Goal: Find contact information: Find contact information

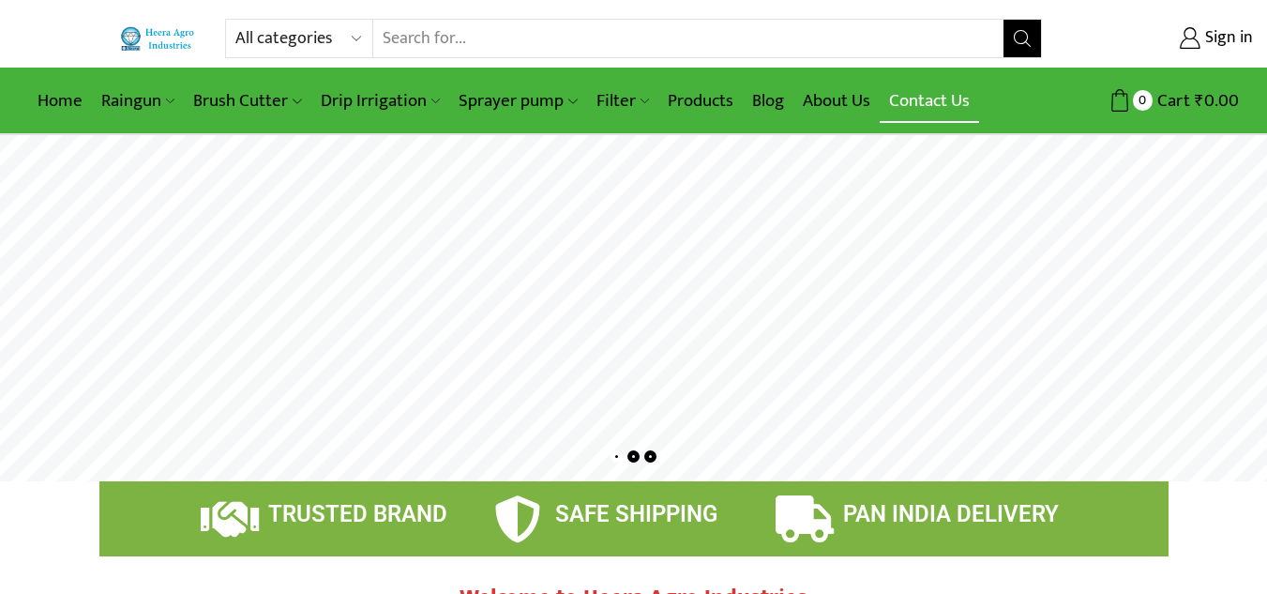
click at [918, 95] on link "Contact Us" at bounding box center [929, 101] width 99 height 44
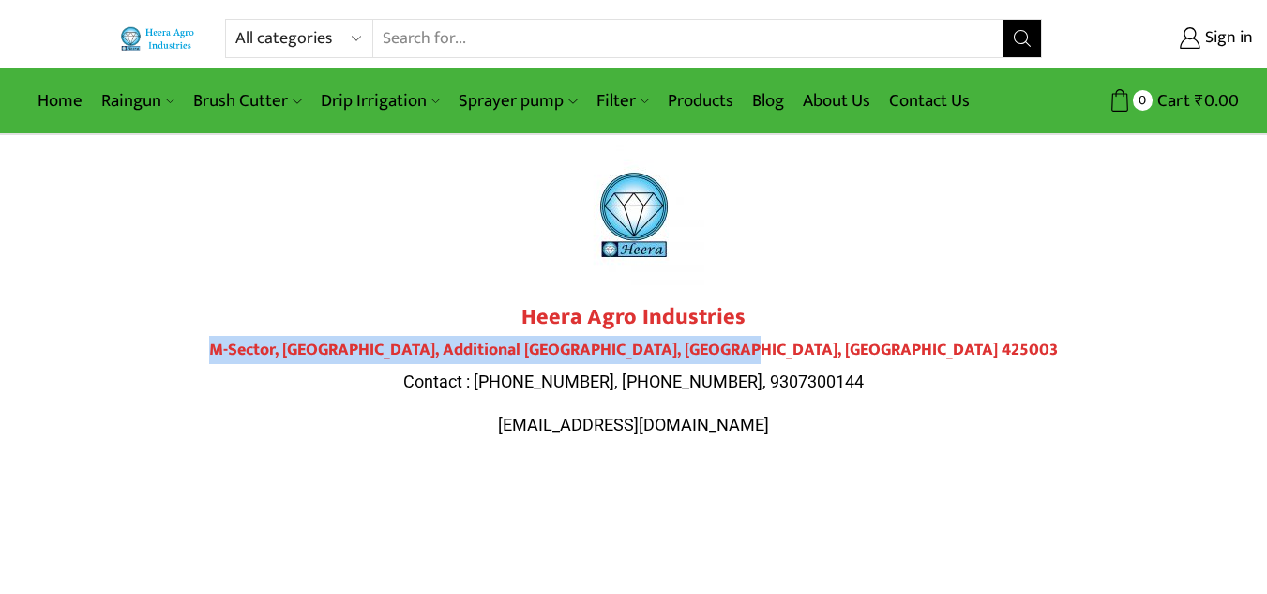
drag, startPoint x: 360, startPoint y: 341, endPoint x: 887, endPoint y: 344, distance: 526.3
click at [887, 344] on h4 "M-Sector, Patil Nagar, Additional MIDC, Jalgaon, Maharashtra 425003" at bounding box center [634, 351] width 1051 height 21
copy h4 "M-Sector, Patil Nagar, Additional MIDC, Jalgaon, Maharashtra 42500"
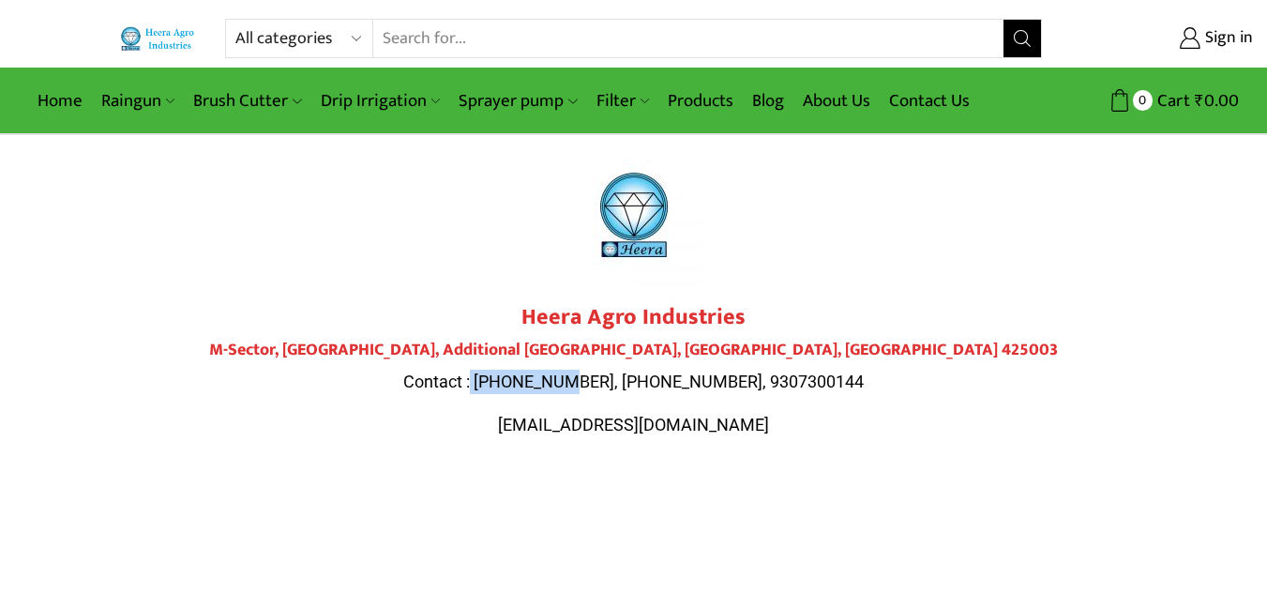
drag, startPoint x: 515, startPoint y: 367, endPoint x: 614, endPoint y: 369, distance: 98.5
click at [614, 369] on div "Heera Agro Industries M-Sector, Patil Nagar, Additional MIDC, Jalgaon, Maharash…" at bounding box center [634, 370] width 1051 height 132
copy span "9284000511"
drag, startPoint x: 622, startPoint y: 373, endPoint x: 716, endPoint y: 375, distance: 93.8
click at [716, 375] on span "Contact : 9284000511, 9307300143, 9307300144" at bounding box center [633, 381] width 461 height 20
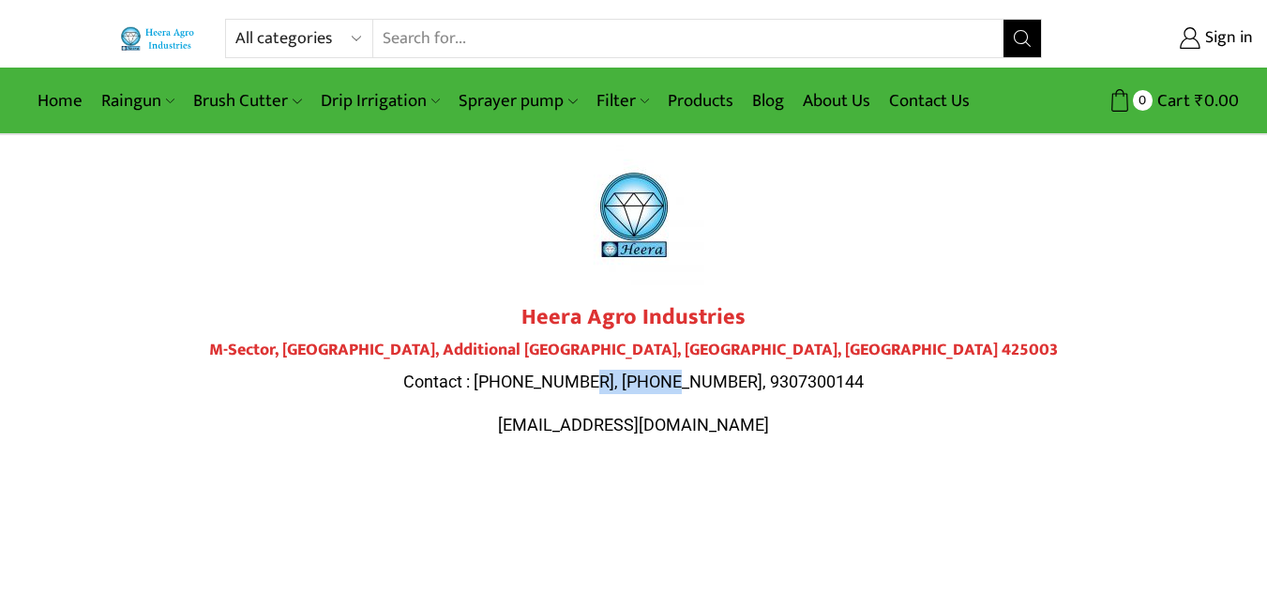
copy span "9307300143"
drag, startPoint x: 546, startPoint y: 420, endPoint x: 727, endPoint y: 427, distance: 181.2
click at [727, 427] on p "heeraagro@gmail.com" at bounding box center [634, 425] width 1051 height 24
copy span "heeraagro@gmail.com"
click at [525, 314] on strong "Heera Agro Industries" at bounding box center [634, 317] width 224 height 38
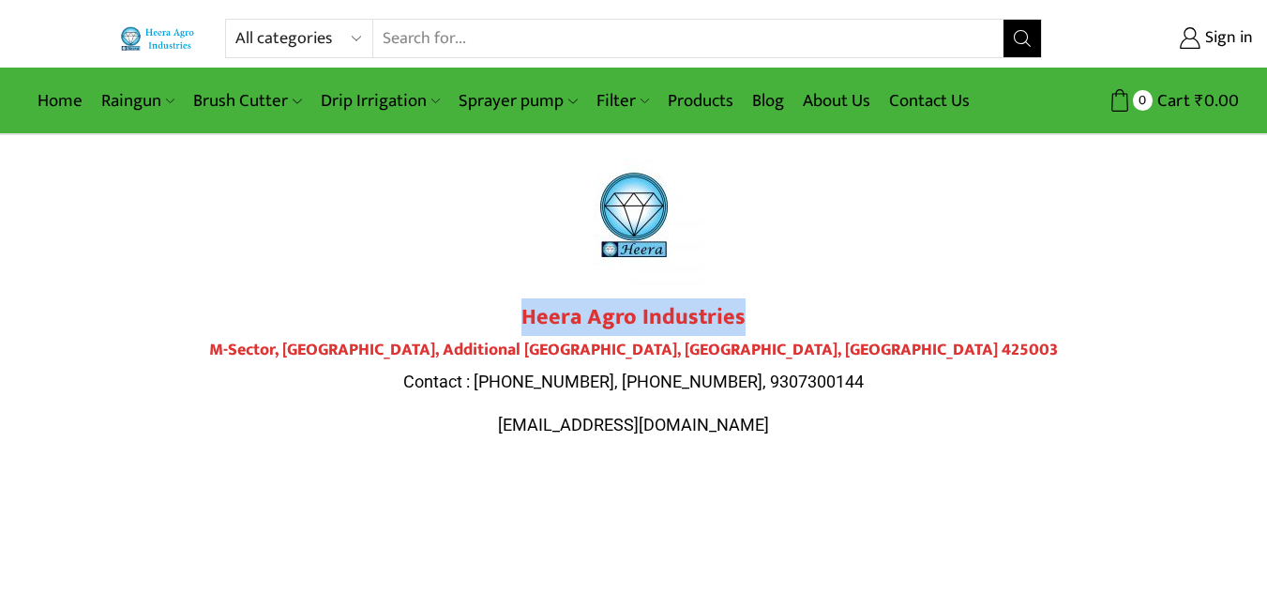
drag, startPoint x: 519, startPoint y: 310, endPoint x: 752, endPoint y: 308, distance: 233.6
click at [752, 308] on h2 "Heera Agro Industries" at bounding box center [634, 317] width 1051 height 27
copy strong "Heera Agro Industries"
click at [802, 96] on link "About Us" at bounding box center [837, 101] width 86 height 44
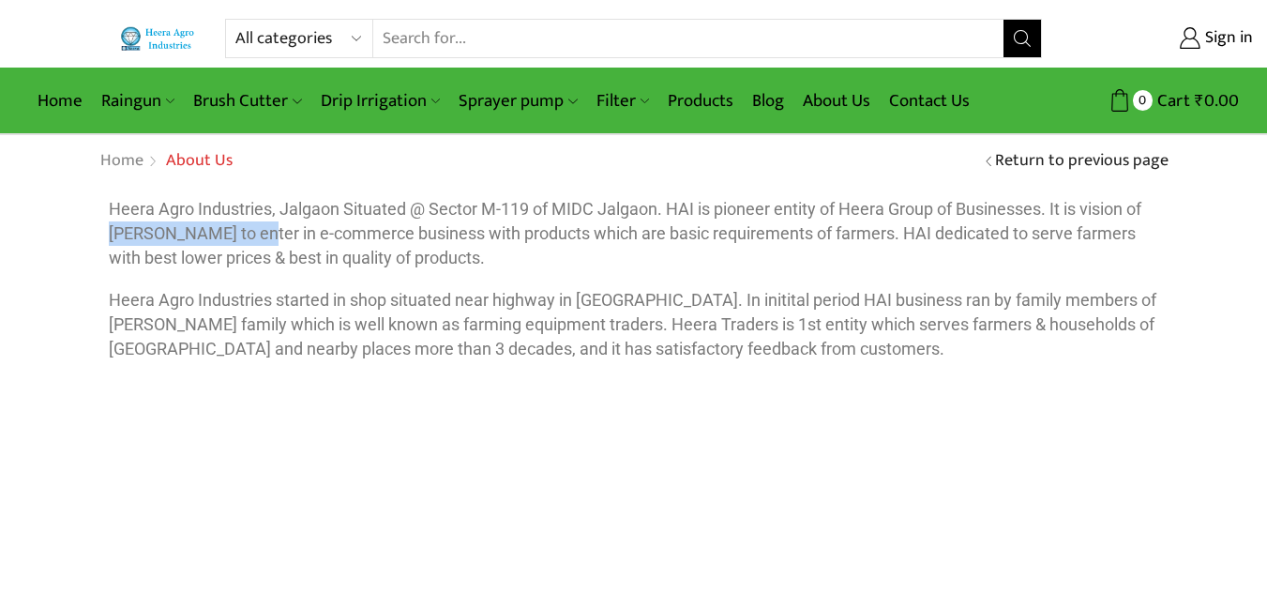
drag, startPoint x: 110, startPoint y: 222, endPoint x: 255, endPoint y: 237, distance: 146.2
click at [255, 237] on p "Heera Agro Industries, Jalgaon Situated @ Sector M-119 of MIDC Jalgaon. HAI is …" at bounding box center [634, 233] width 1051 height 72
copy p "Mr. Girish N Khadke"
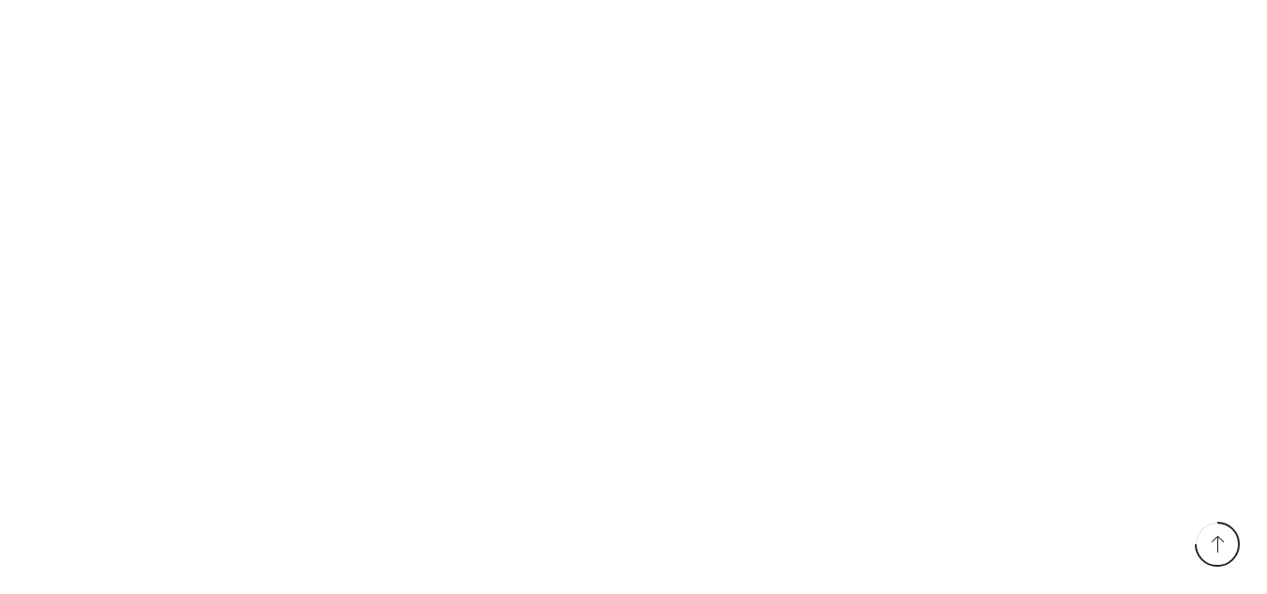
scroll to position [430, 0]
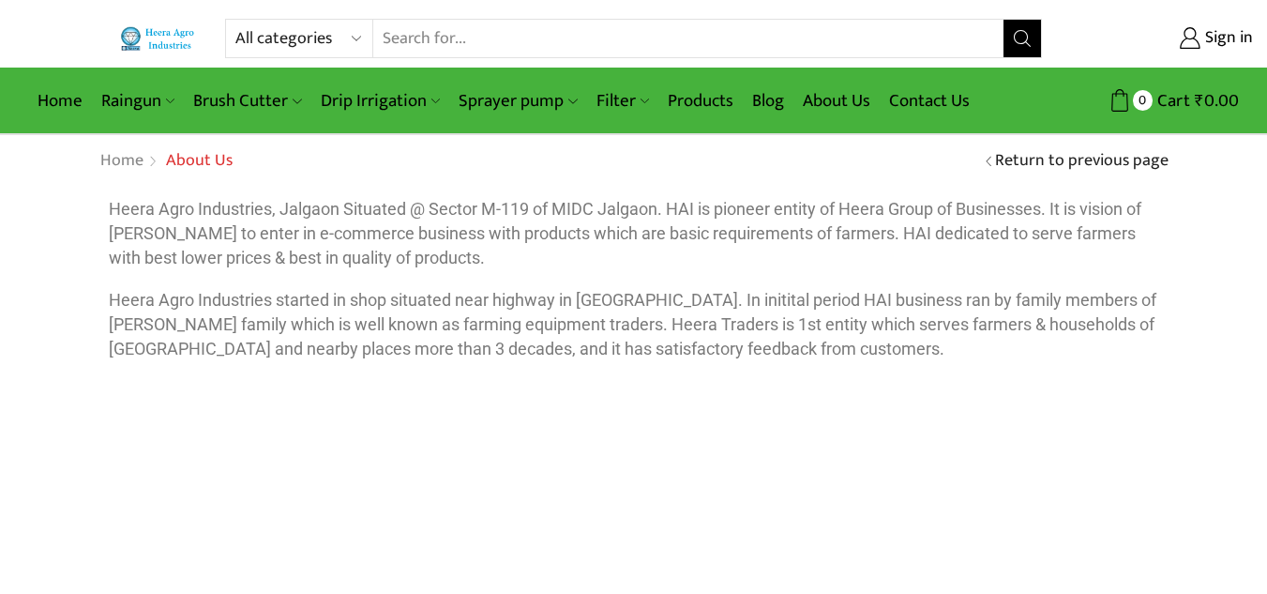
scroll to position [430, 0]
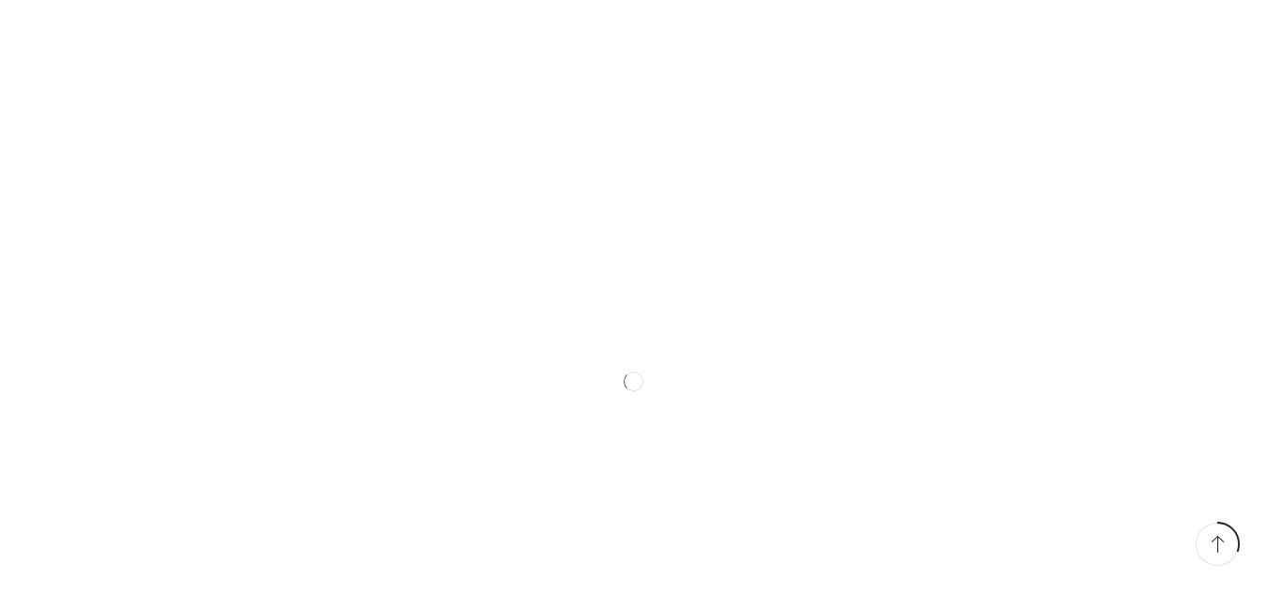
scroll to position [1134, 0]
